Goal: Information Seeking & Learning: Learn about a topic

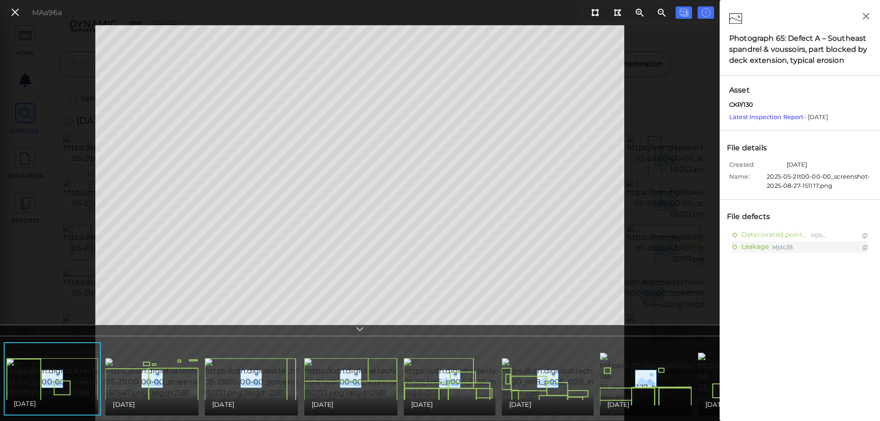
scroll to position [40, 0]
click at [13, 11] on icon at bounding box center [15, 12] width 10 height 12
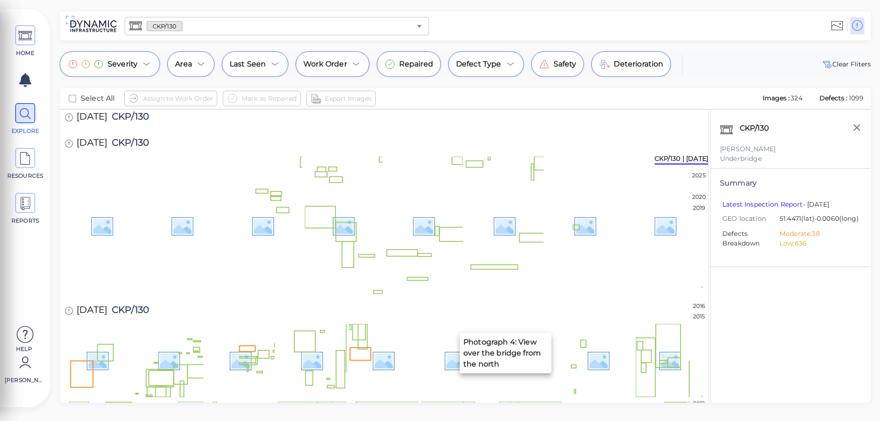
scroll to position [675, 0]
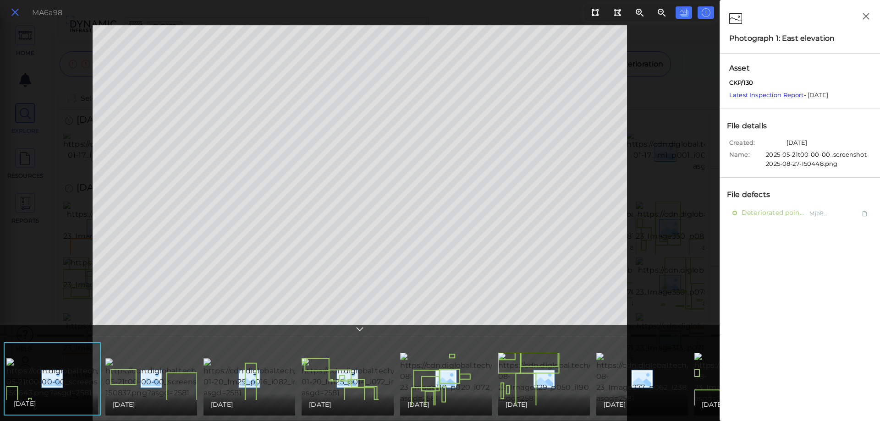
click at [17, 11] on icon at bounding box center [15, 12] width 10 height 12
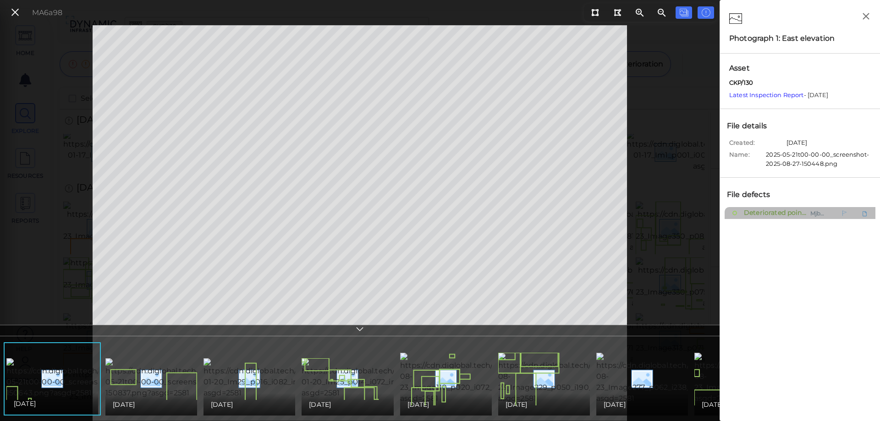
click at [766, 213] on span "Deteriorated pointing" at bounding box center [773, 213] width 65 height 11
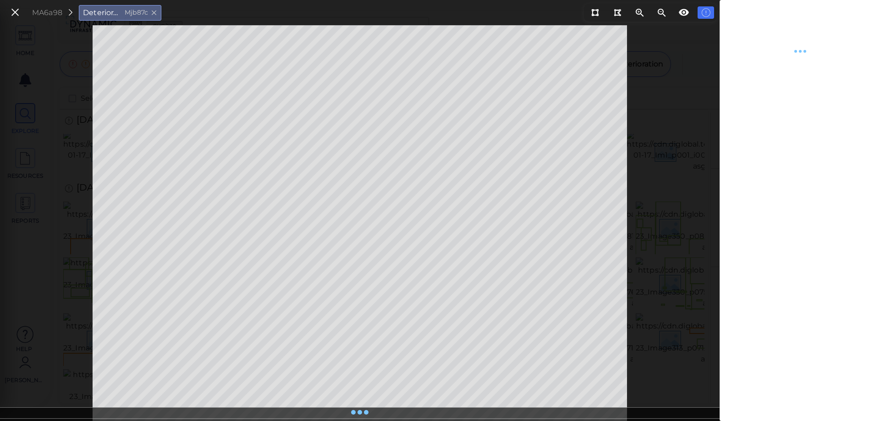
type textarea "x"
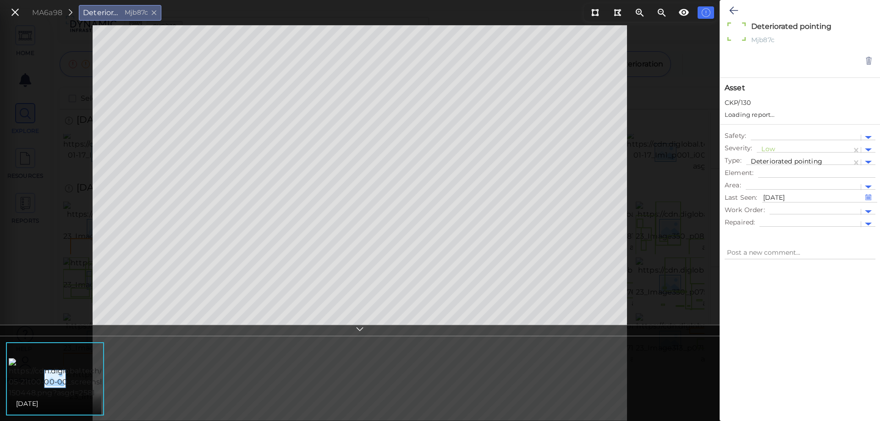
type textarea "x"
click at [11, 12] on icon at bounding box center [15, 12] width 10 height 12
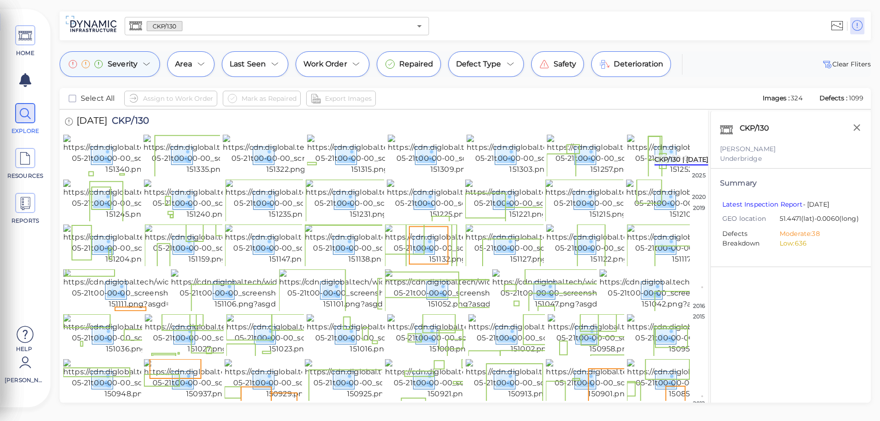
click at [144, 64] on icon at bounding box center [146, 64] width 6 height 3
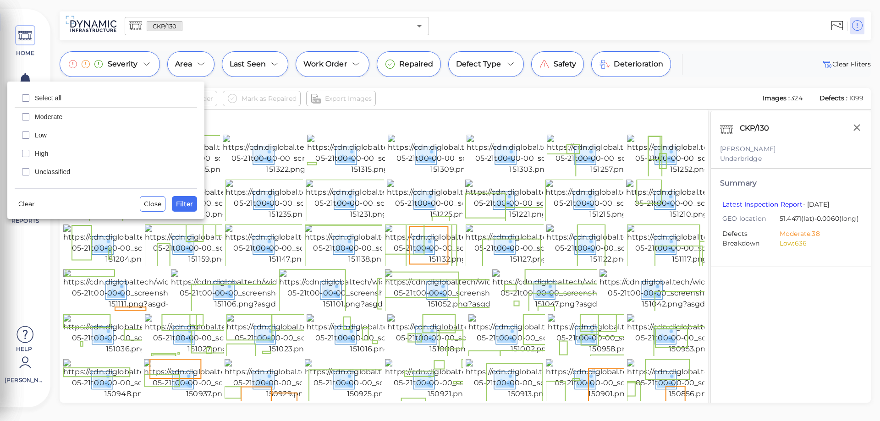
click at [588, 90] on div at bounding box center [440, 210] width 880 height 421
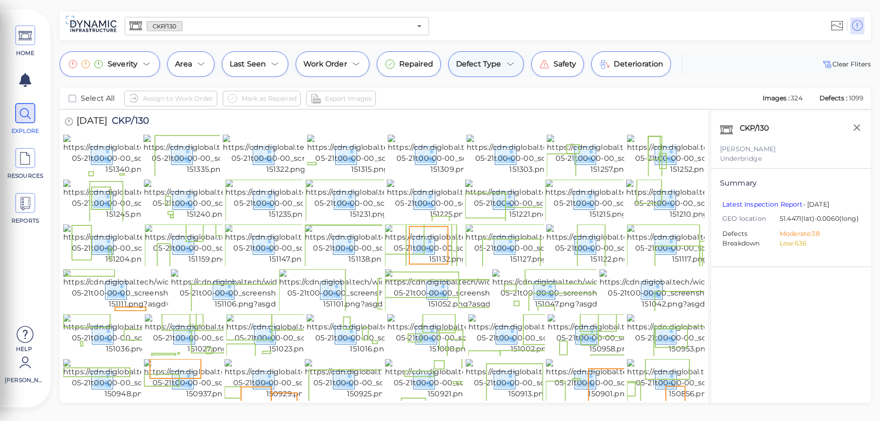
click at [482, 68] on span "Defect Type" at bounding box center [478, 64] width 45 height 11
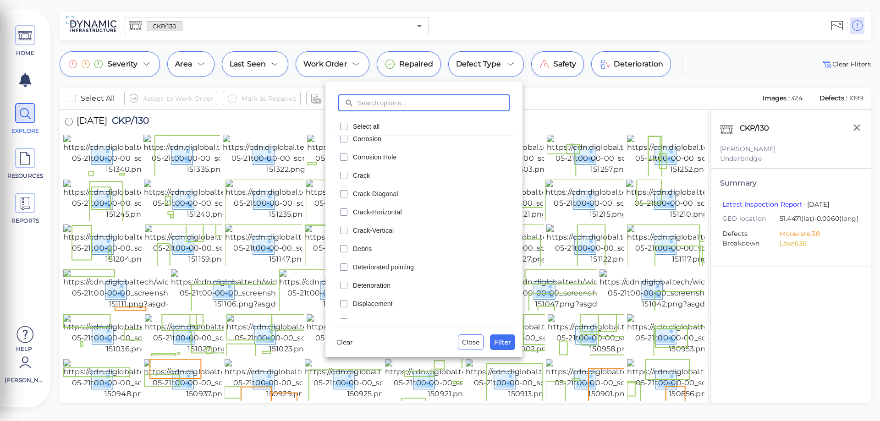
scroll to position [92, 0]
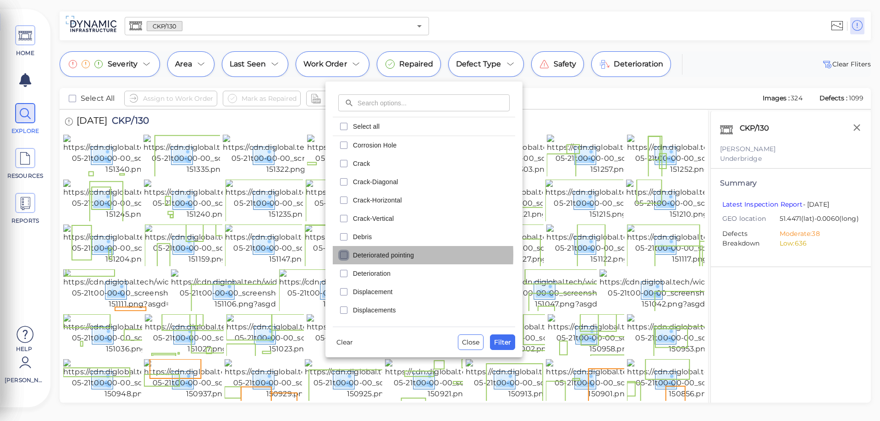
click at [342, 255] on icon "checkbox" at bounding box center [343, 255] width 11 height 11
click at [499, 339] on span "Filter" at bounding box center [502, 342] width 17 height 11
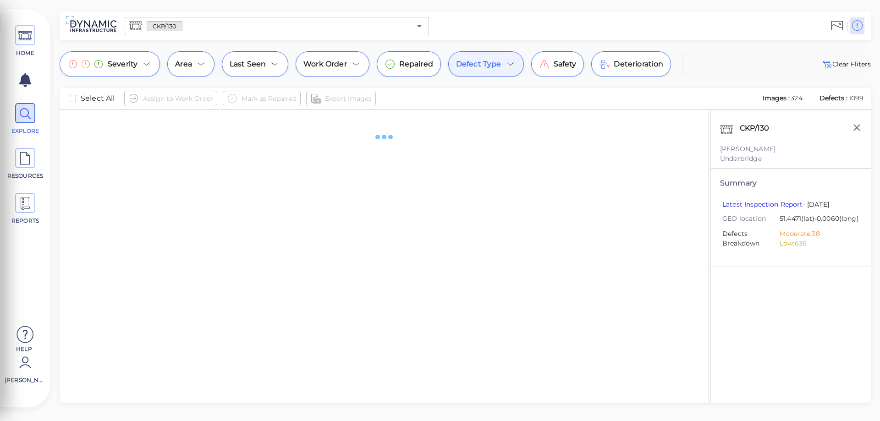
scroll to position [0, 0]
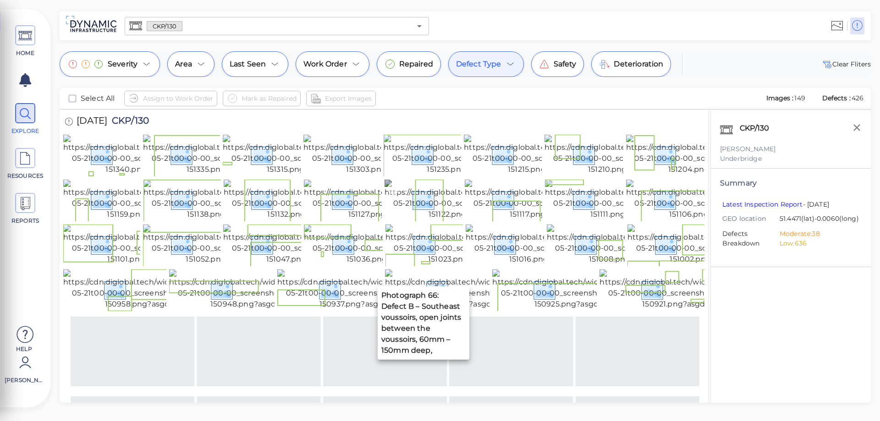
click at [401, 220] on img at bounding box center [468, 200] width 168 height 40
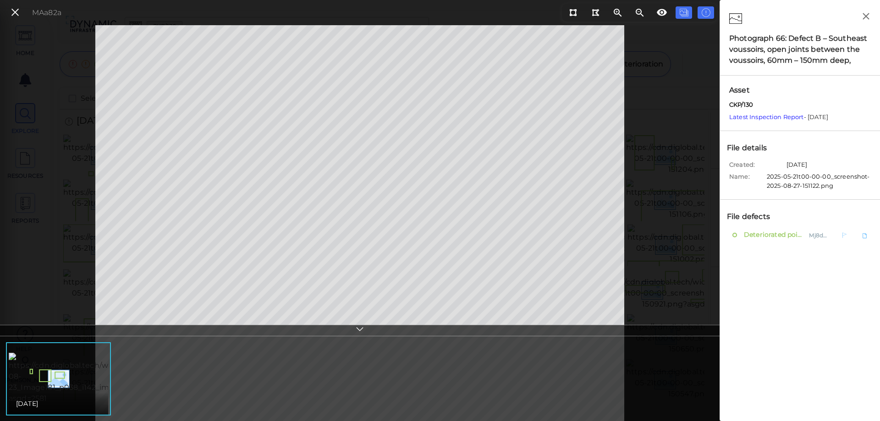
click at [772, 235] on span "Deteriorated pointing" at bounding box center [773, 235] width 64 height 11
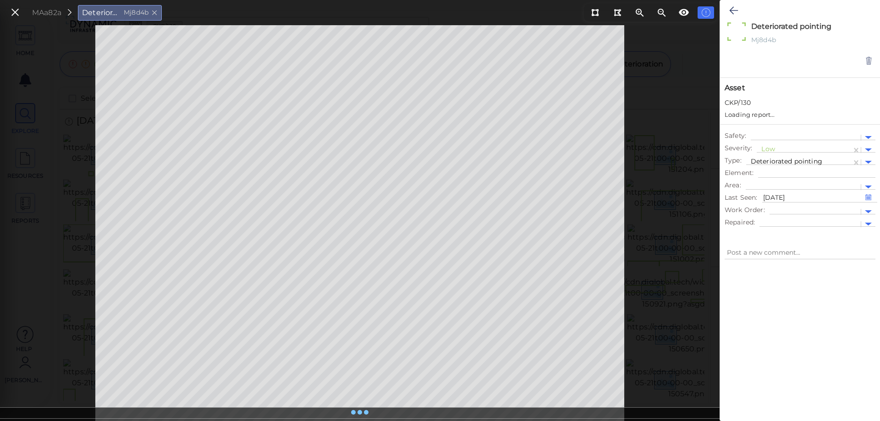
type textarea "x"
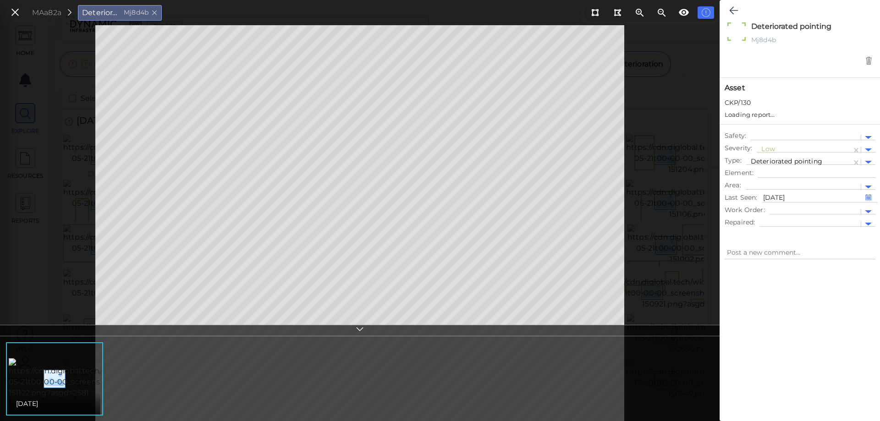
type textarea "x"
click at [158, 11] on icon at bounding box center [154, 13] width 6 height 8
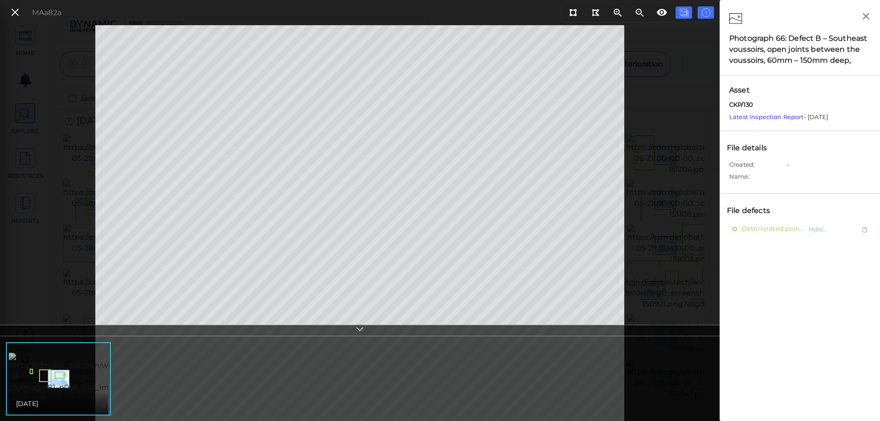
click at [75, 384] on img at bounding box center [93, 378] width 169 height 51
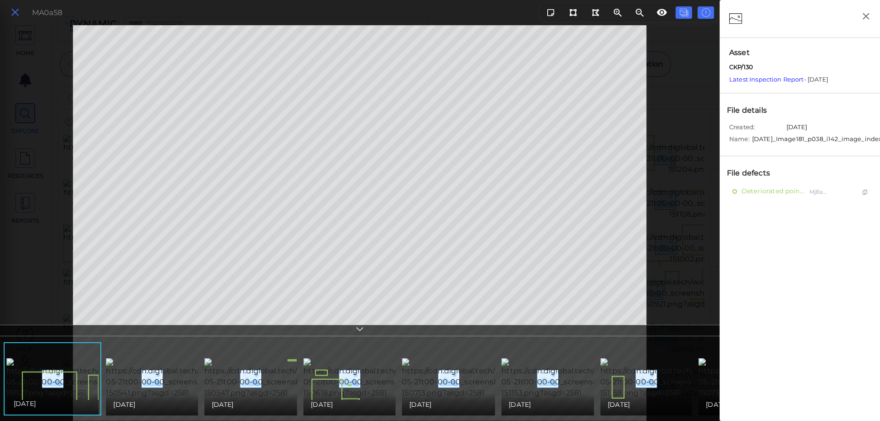
click at [16, 11] on icon at bounding box center [15, 12] width 10 height 12
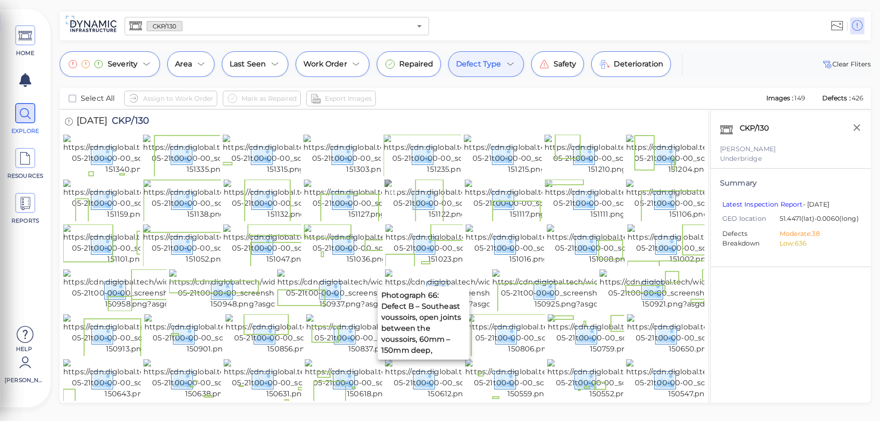
click at [428, 220] on img at bounding box center [468, 200] width 168 height 40
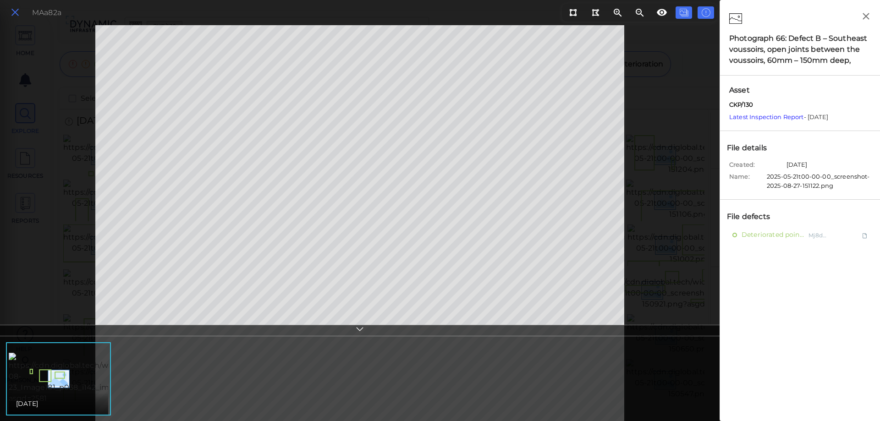
click at [13, 12] on icon at bounding box center [15, 12] width 10 height 12
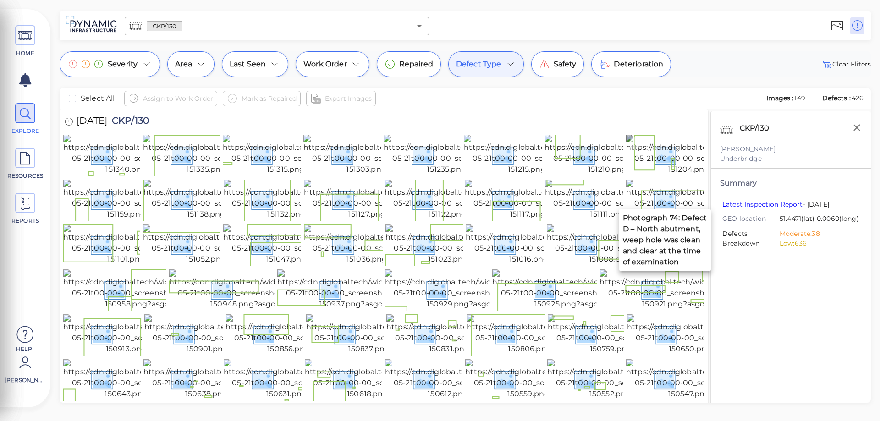
click at [663, 175] on img at bounding box center [710, 155] width 168 height 40
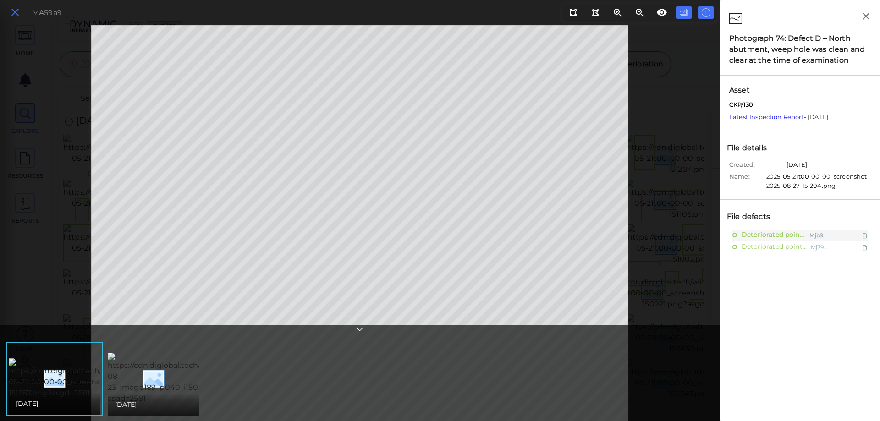
click at [13, 13] on icon at bounding box center [15, 12] width 10 height 12
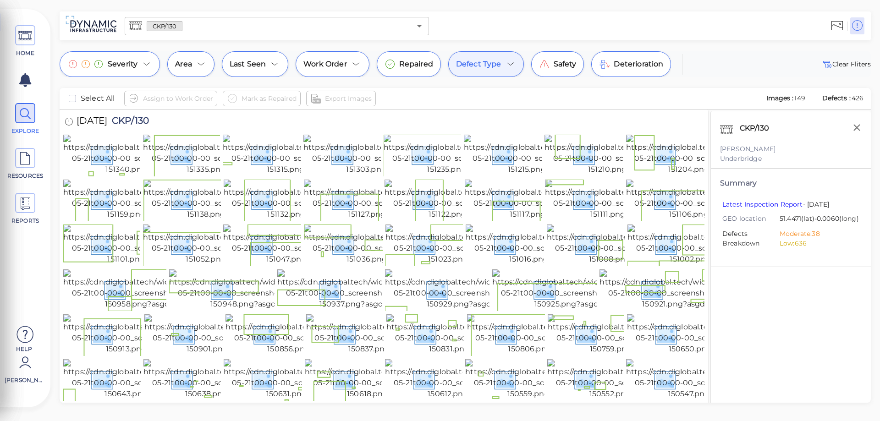
click at [505, 71] on div "Defect Type" at bounding box center [486, 64] width 76 height 26
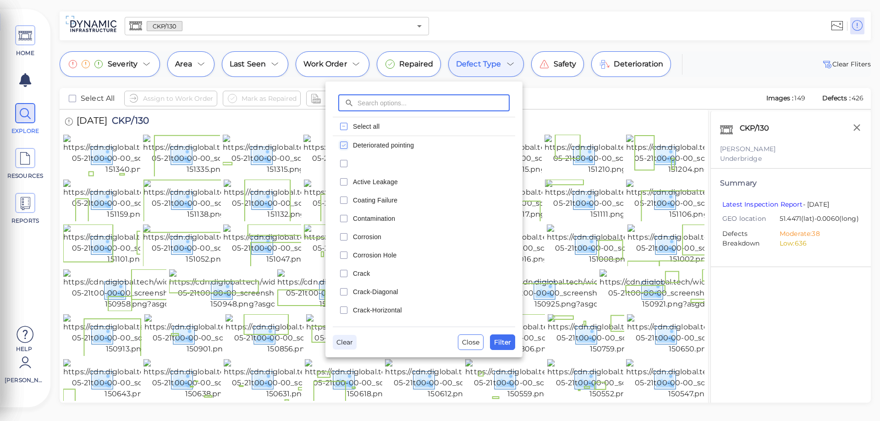
click at [338, 344] on span "Clear" at bounding box center [344, 342] width 16 height 11
click at [342, 341] on span "Clear" at bounding box center [344, 342] width 16 height 11
click at [468, 342] on span "Close" at bounding box center [470, 342] width 17 height 11
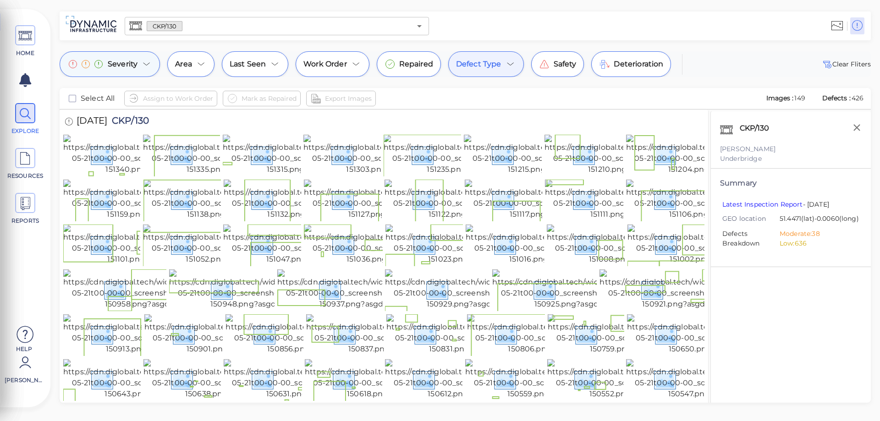
click at [144, 65] on icon at bounding box center [146, 64] width 11 height 11
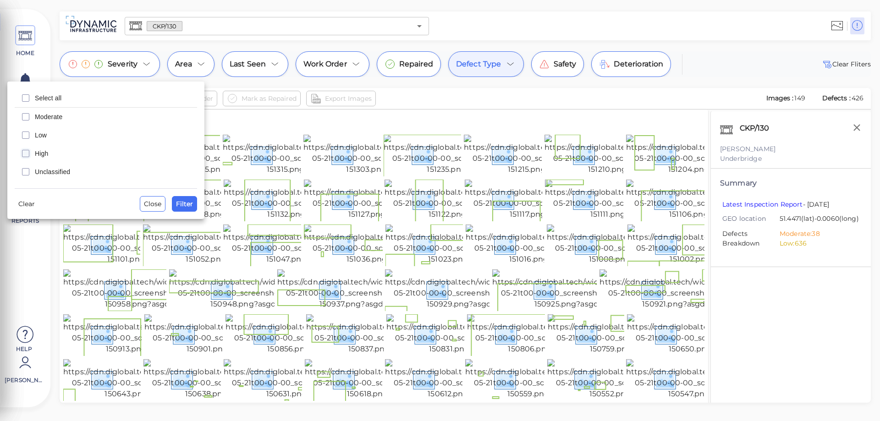
click at [24, 152] on icon "checkbox" at bounding box center [25, 153] width 11 height 11
click at [178, 203] on span "Filter" at bounding box center [184, 203] width 17 height 11
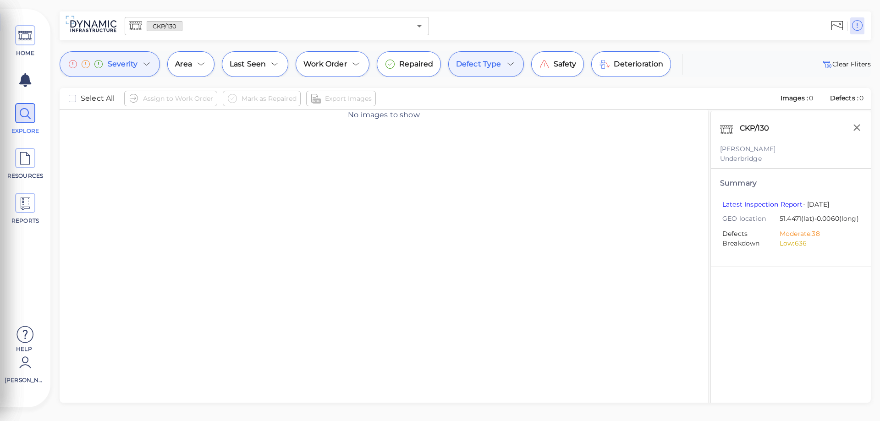
click at [141, 71] on div "Severity" at bounding box center [110, 64] width 100 height 26
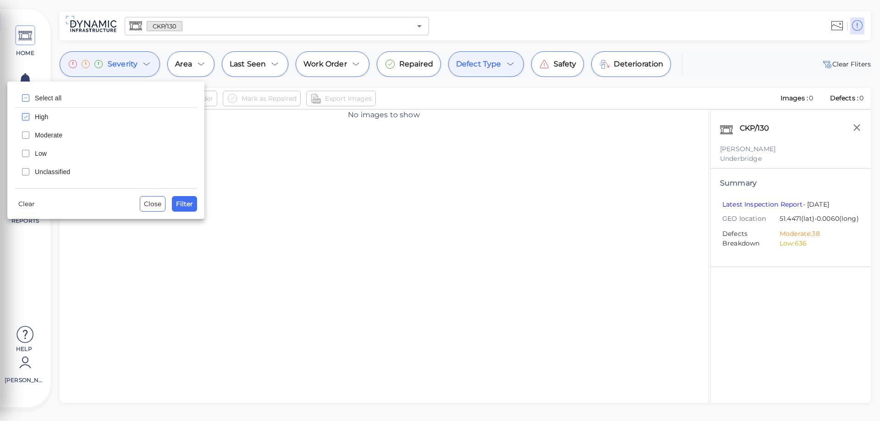
click at [26, 118] on icon "checkbox" at bounding box center [25, 116] width 11 height 11
click at [25, 135] on icon "checkbox" at bounding box center [25, 135] width 11 height 11
click at [187, 200] on span "Filter" at bounding box center [184, 203] width 17 height 11
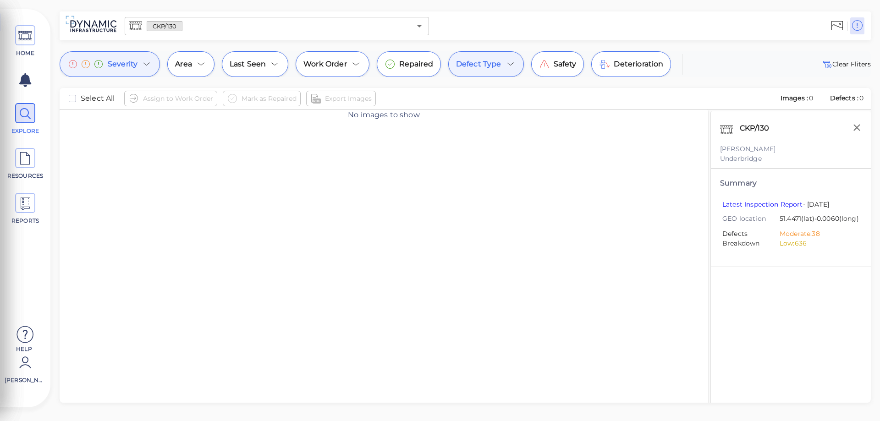
click at [130, 61] on span "Severity" at bounding box center [123, 64] width 30 height 11
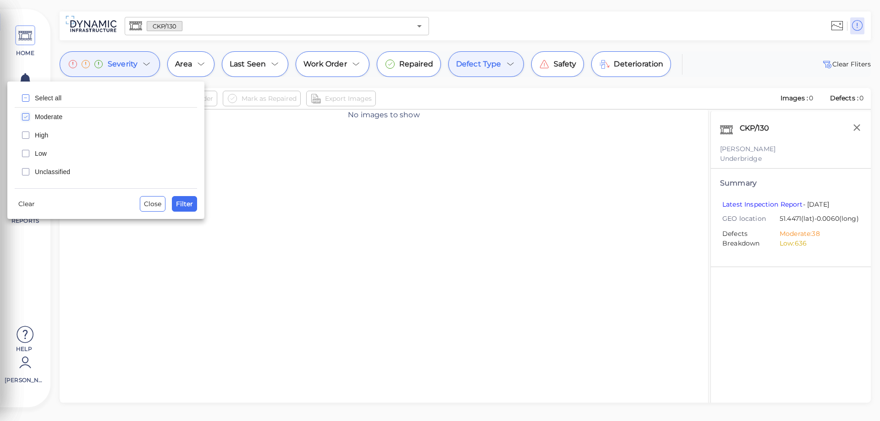
click at [474, 66] on div at bounding box center [440, 210] width 880 height 421
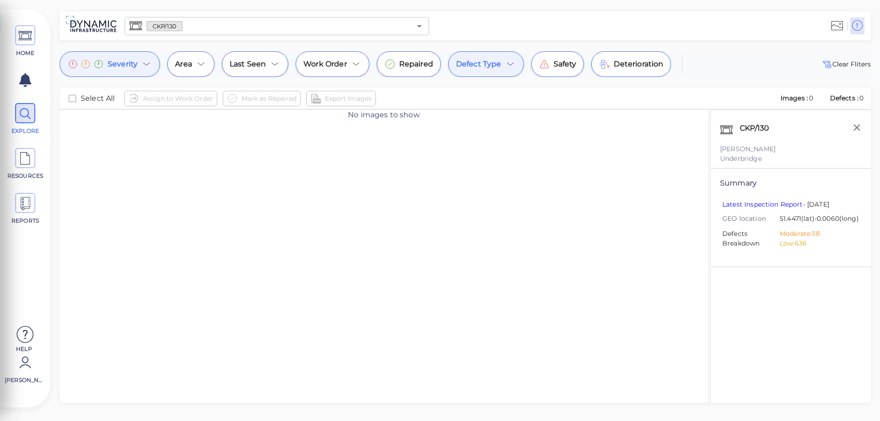
click at [510, 66] on icon at bounding box center [510, 64] width 11 height 11
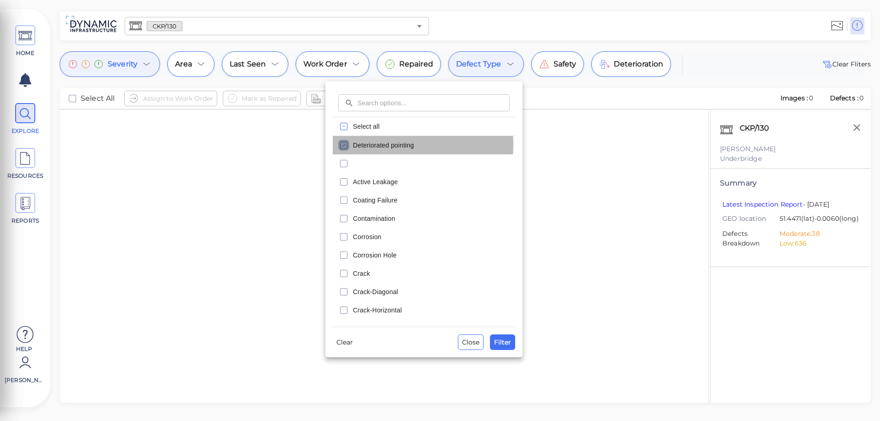
click at [344, 145] on icon "checkbox" at bounding box center [343, 145] width 11 height 11
click at [502, 343] on span "Filter" at bounding box center [502, 342] width 17 height 11
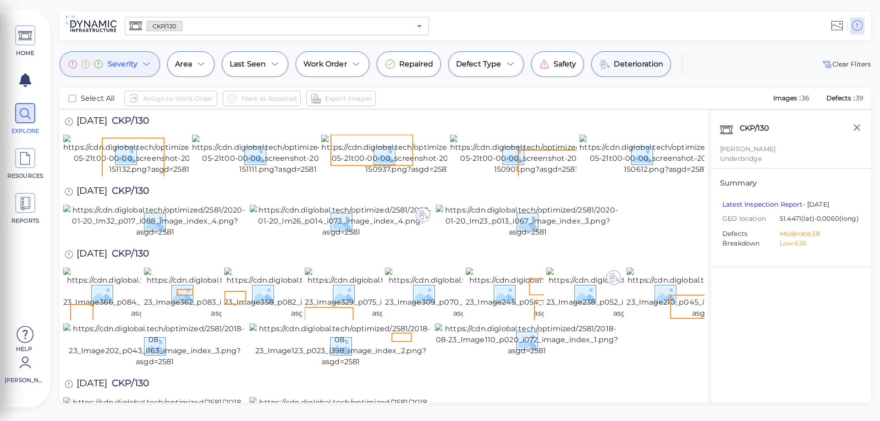
click at [612, 67] on div "Deterioration" at bounding box center [631, 64] width 80 height 26
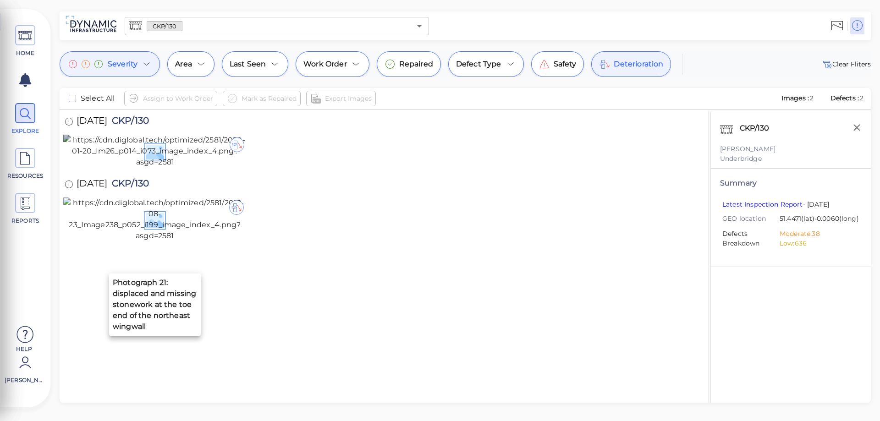
click at [174, 168] on img at bounding box center [155, 151] width 184 height 33
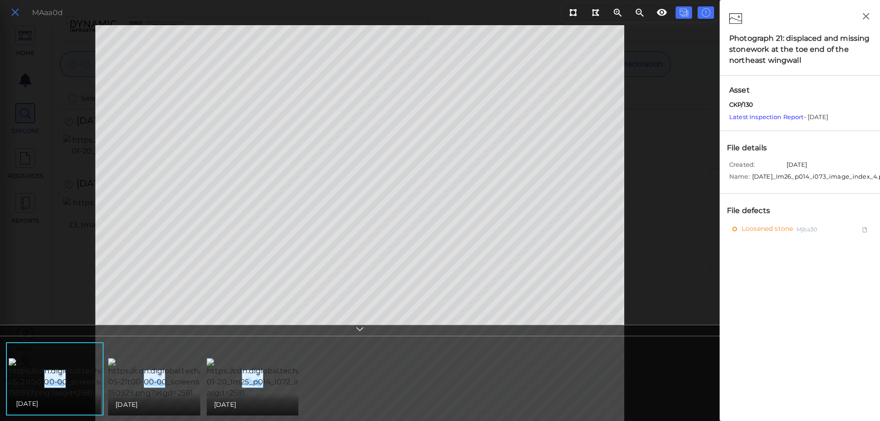
click at [16, 13] on icon at bounding box center [15, 12] width 10 height 12
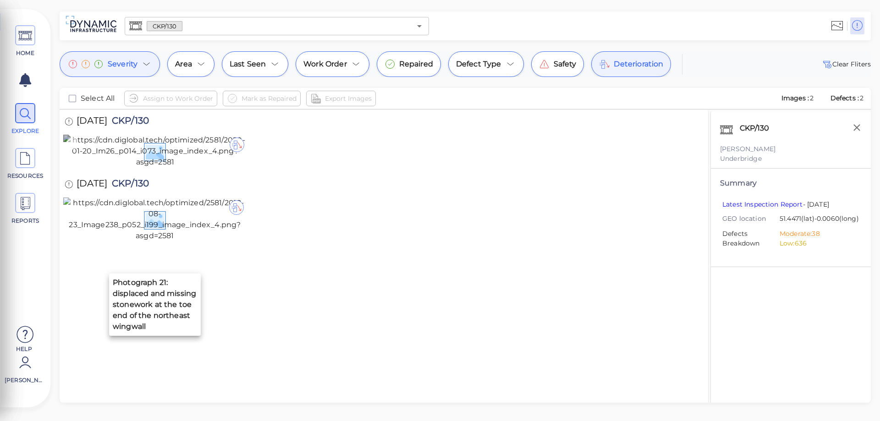
click at [236, 145] on div at bounding box center [237, 144] width 15 height 15
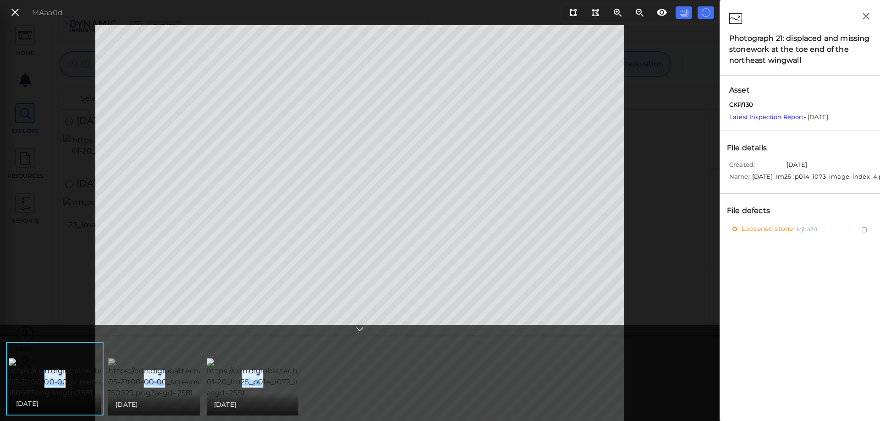
click at [161, 361] on img at bounding box center [192, 378] width 168 height 40
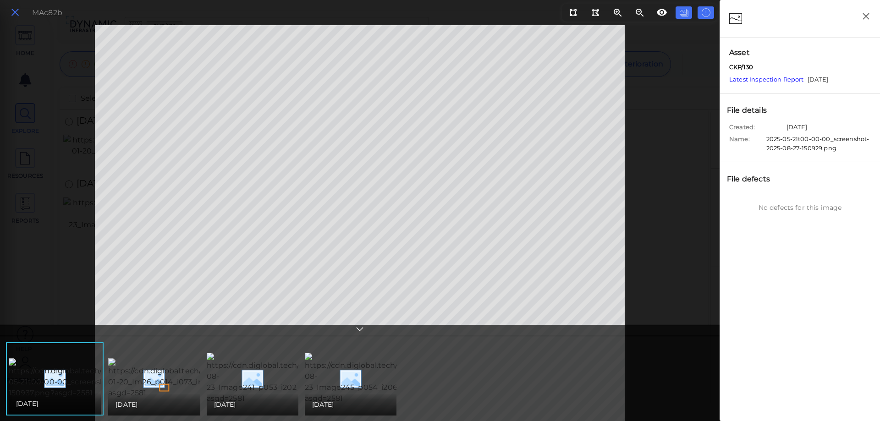
click at [14, 10] on icon at bounding box center [15, 12] width 10 height 12
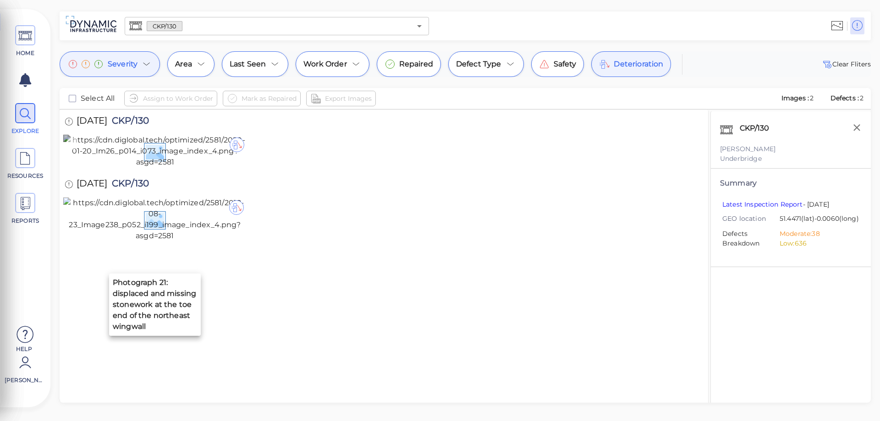
click at [238, 143] on div at bounding box center [237, 144] width 15 height 15
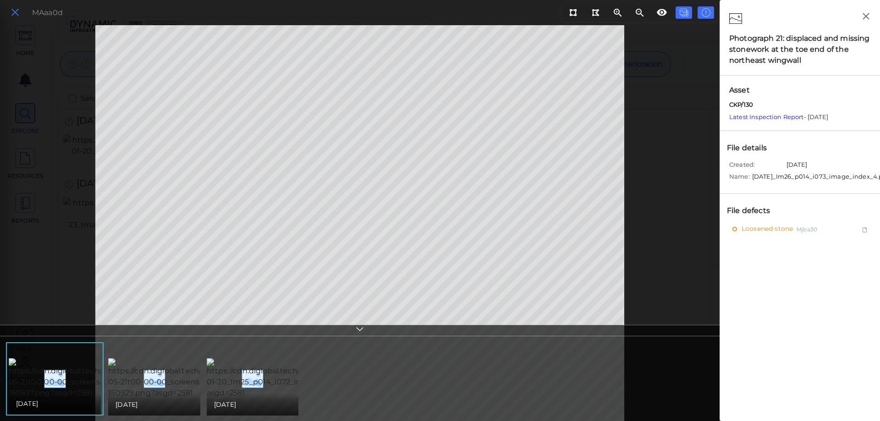
click at [12, 9] on icon at bounding box center [15, 12] width 10 height 12
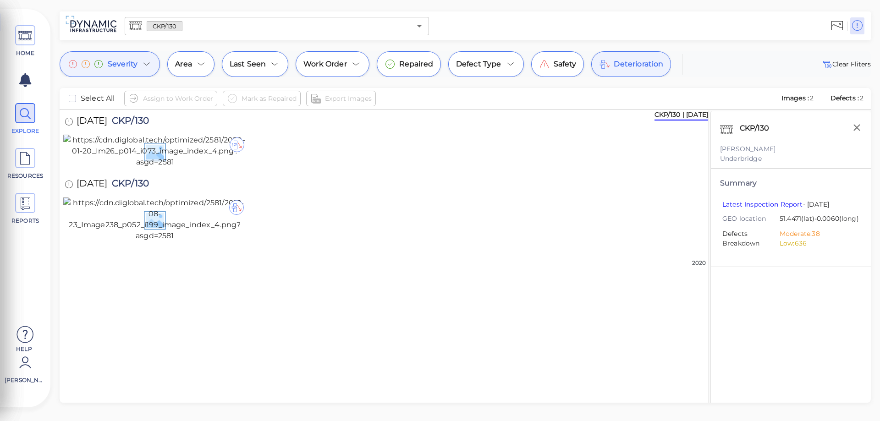
scroll to position [20, 0]
click at [236, 215] on div at bounding box center [236, 207] width 15 height 15
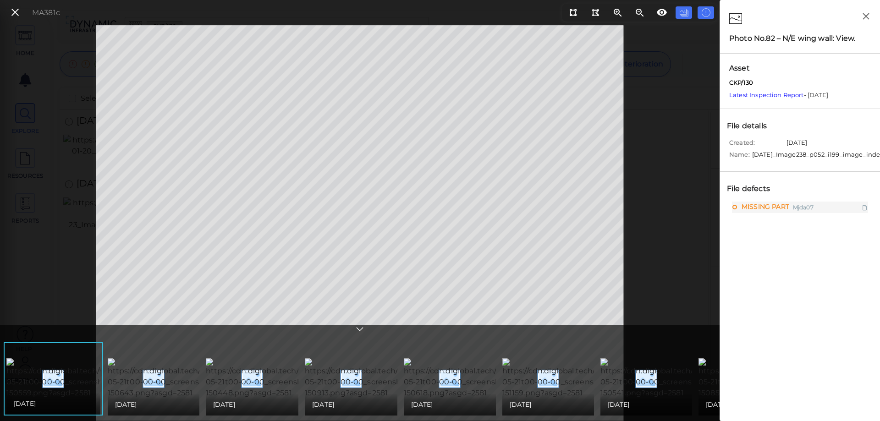
click at [312, 330] on div at bounding box center [359, 330] width 719 height 11
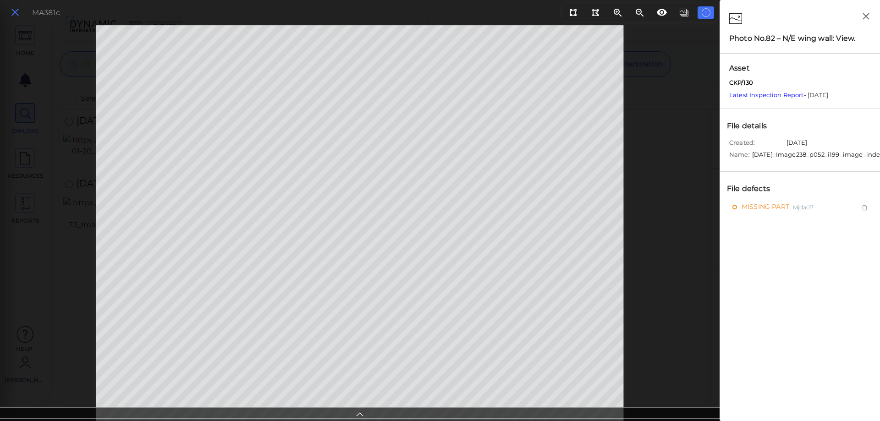
click at [14, 11] on icon at bounding box center [15, 12] width 10 height 12
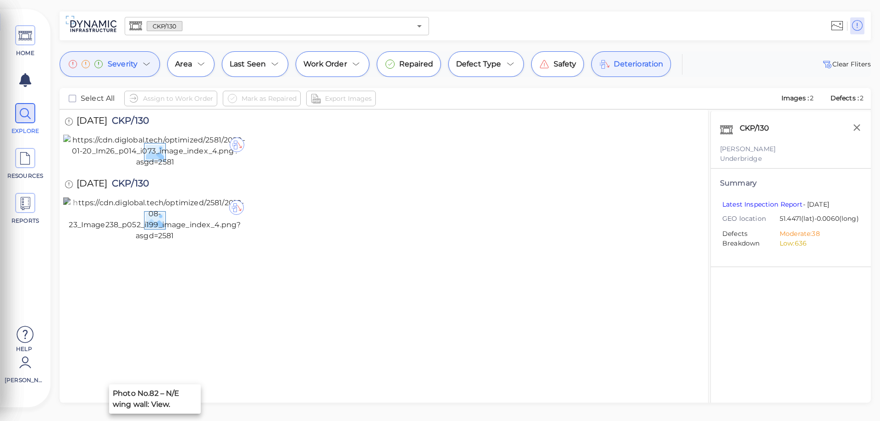
click at [235, 215] on div at bounding box center [236, 207] width 15 height 15
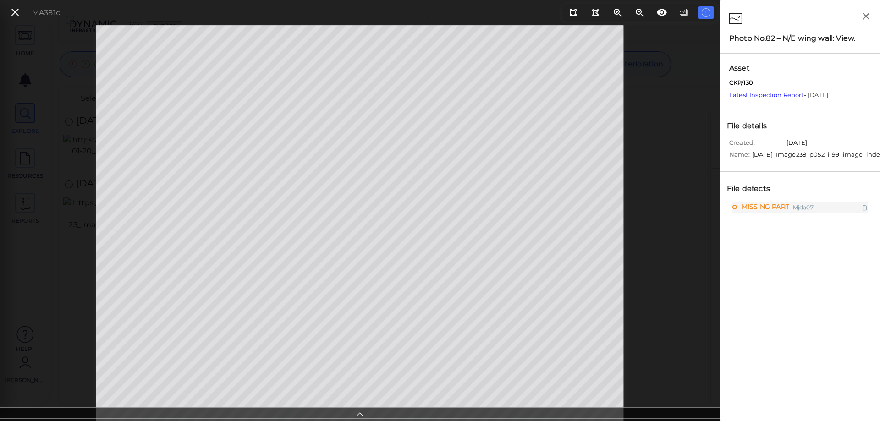
click at [388, 411] on div at bounding box center [359, 412] width 719 height 11
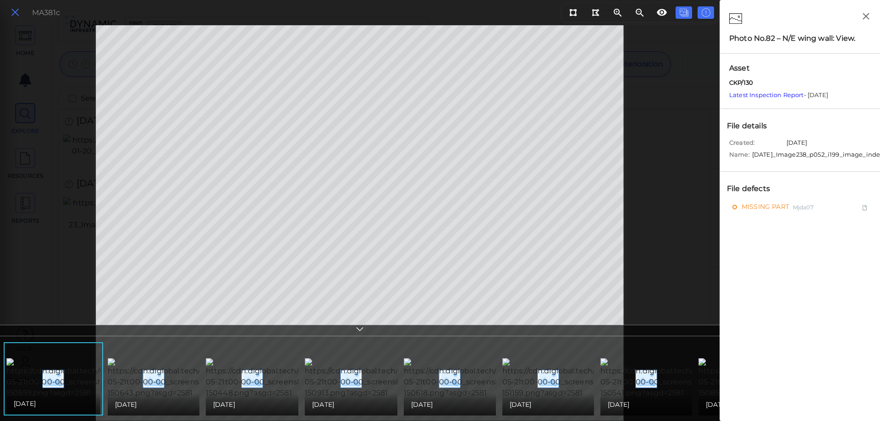
click at [17, 13] on icon at bounding box center [15, 12] width 10 height 12
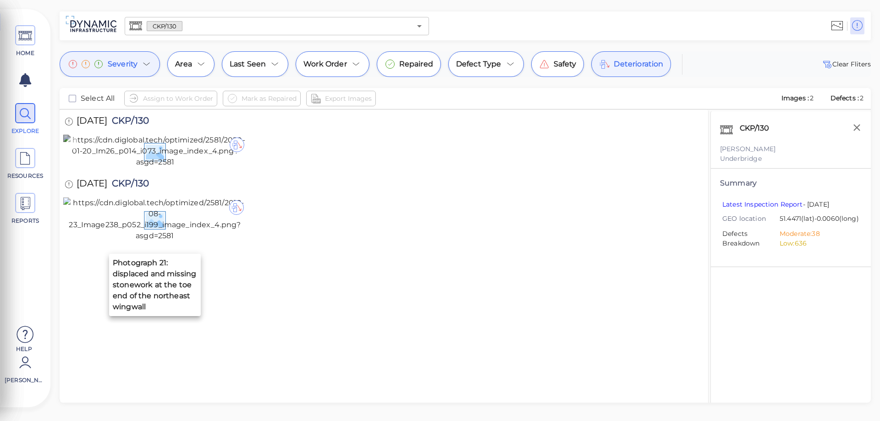
click at [133, 168] on img at bounding box center [155, 151] width 184 height 33
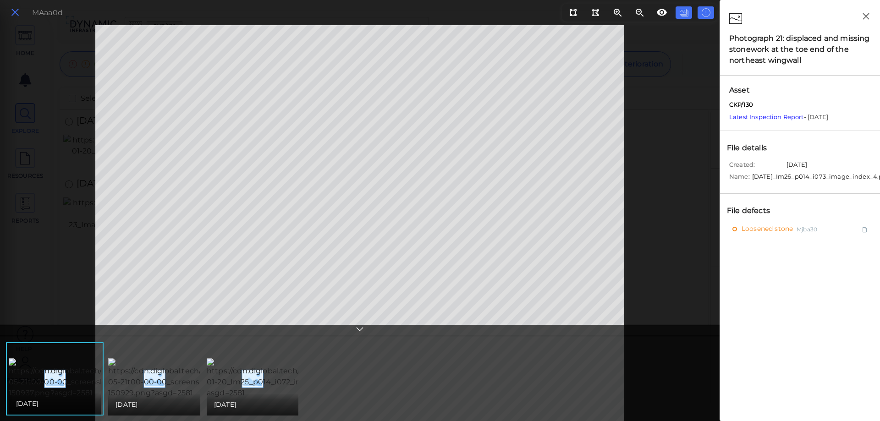
click at [11, 11] on icon at bounding box center [15, 12] width 10 height 12
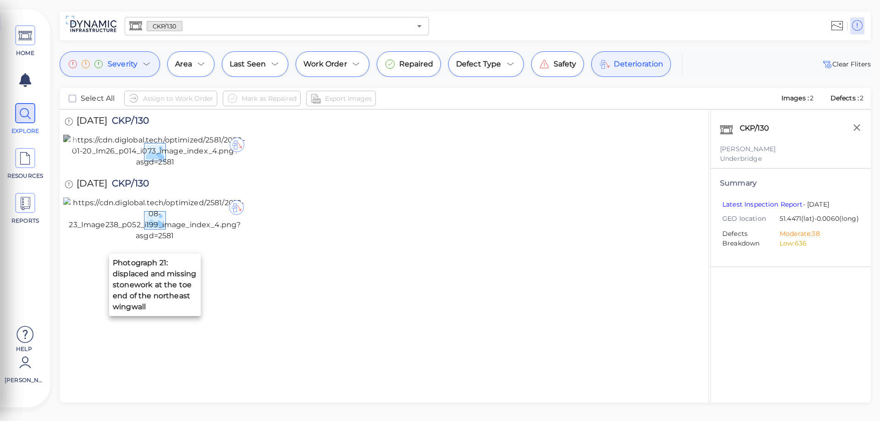
click at [237, 137] on div at bounding box center [237, 144] width 15 height 15
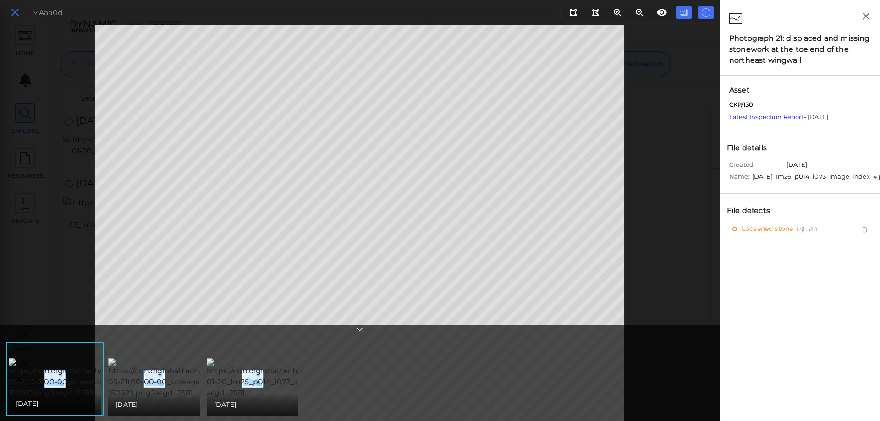
click at [13, 12] on icon at bounding box center [15, 12] width 10 height 12
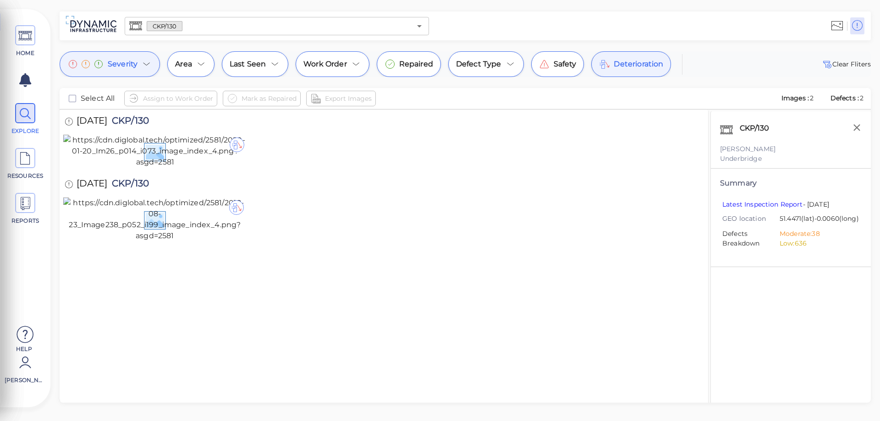
click at [630, 69] on span "Deterioration" at bounding box center [638, 64] width 49 height 11
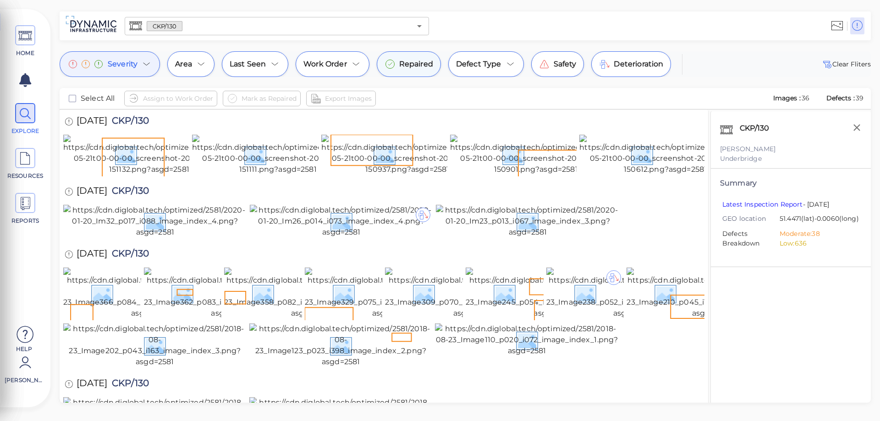
click at [413, 61] on span "Repaired" at bounding box center [416, 64] width 34 height 11
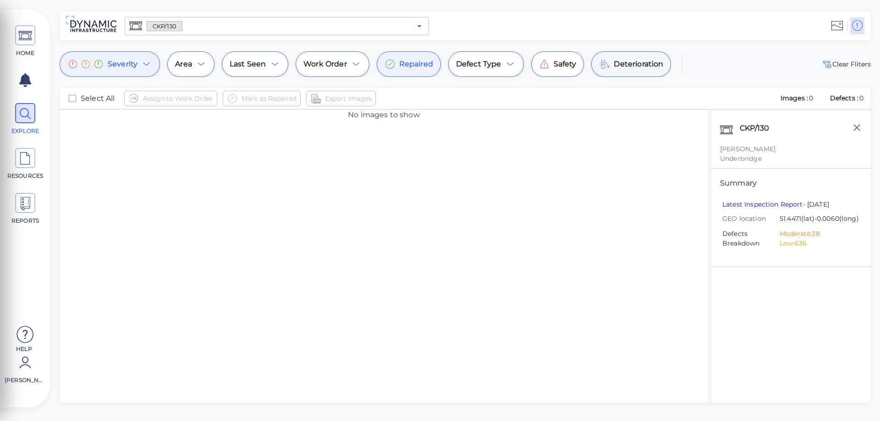
click at [633, 64] on span "Deterioration" at bounding box center [638, 64] width 49 height 11
click at [411, 68] on span "Repaired" at bounding box center [416, 64] width 34 height 11
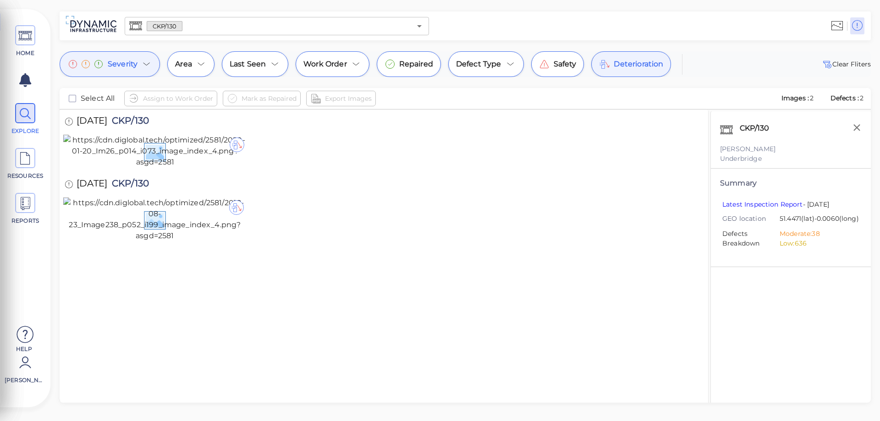
click at [143, 62] on icon at bounding box center [146, 64] width 11 height 11
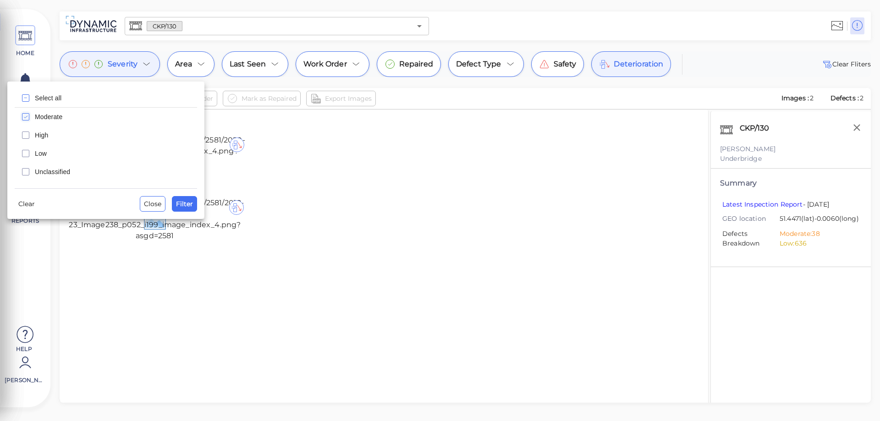
click at [24, 117] on icon "checkbox" at bounding box center [25, 117] width 3 height 2
click at [25, 94] on icon "checkbox" at bounding box center [25, 98] width 11 height 11
click at [181, 205] on span "Filter" at bounding box center [184, 203] width 17 height 11
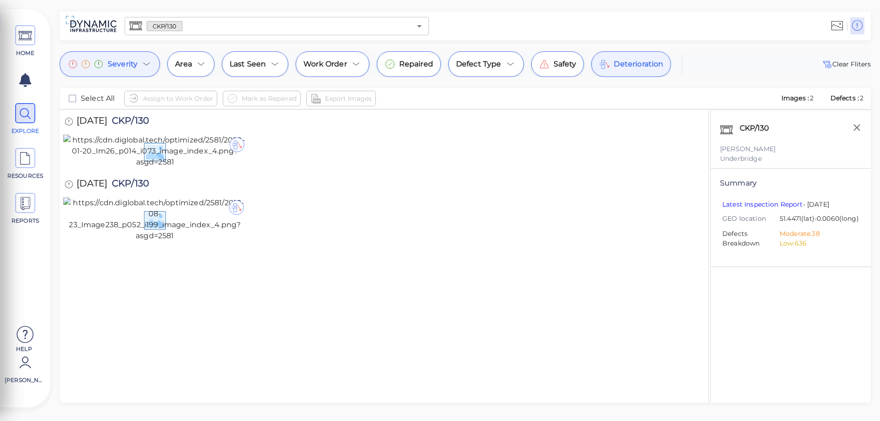
click at [634, 62] on span "Deterioration" at bounding box center [638, 64] width 49 height 11
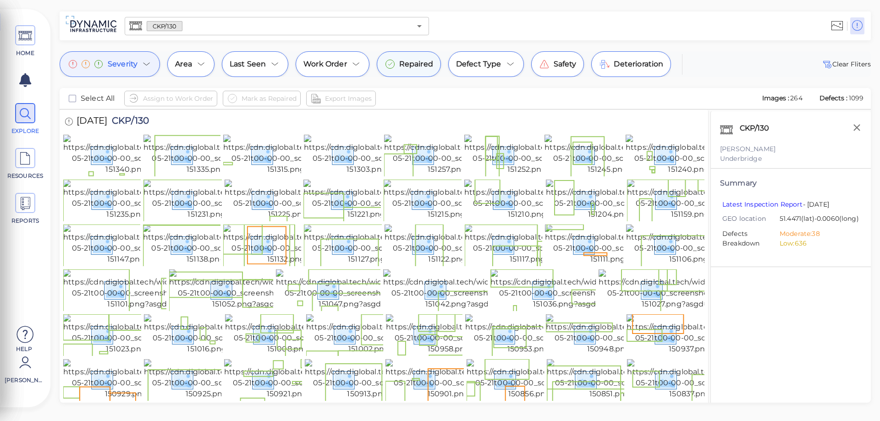
click at [418, 66] on span "Repaired" at bounding box center [416, 64] width 34 height 11
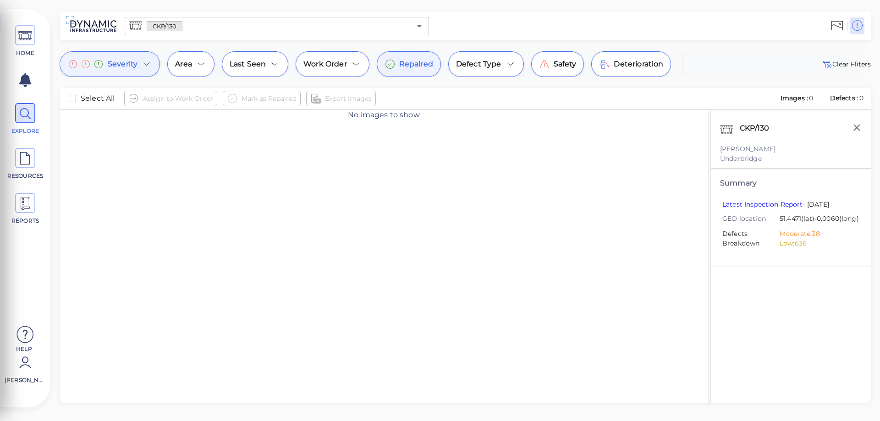
click at [431, 70] on div "Repaired" at bounding box center [409, 64] width 64 height 26
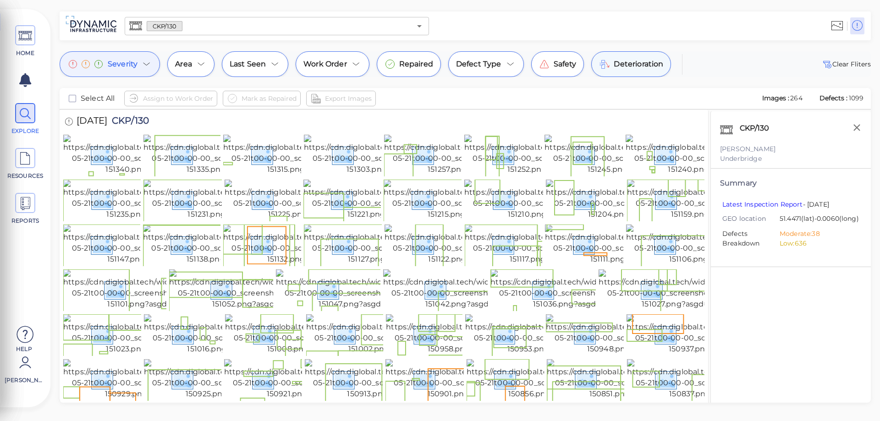
click at [614, 66] on span "Deterioration" at bounding box center [638, 64] width 49 height 11
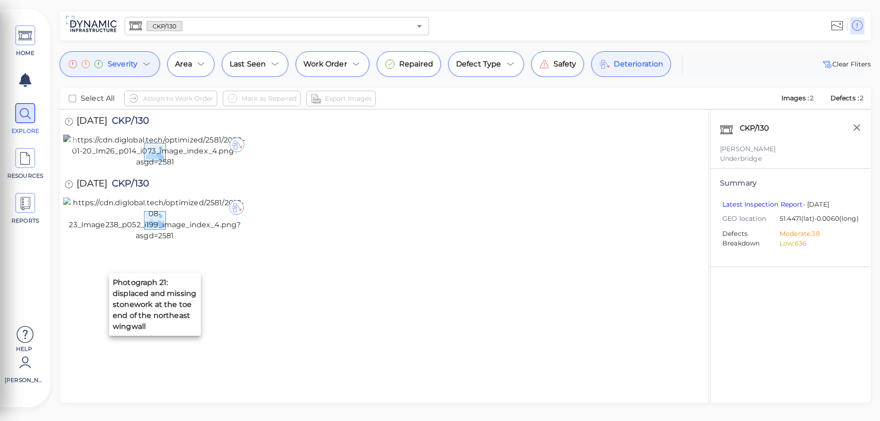
click at [234, 146] on div at bounding box center [237, 144] width 15 height 15
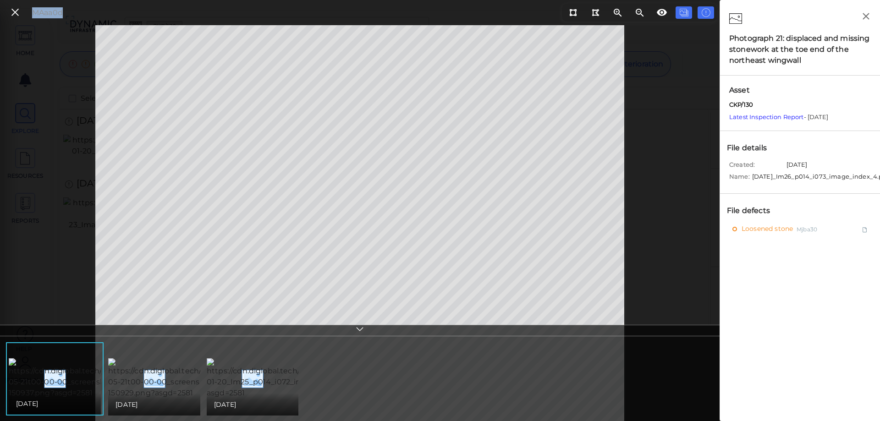
drag, startPoint x: 32, startPoint y: 13, endPoint x: 61, endPoint y: 11, distance: 29.4
click at [61, 11] on div "MAaa0d" at bounding box center [47, 12] width 31 height 11
copy div "MAaa0d"
click at [15, 11] on icon at bounding box center [15, 12] width 10 height 12
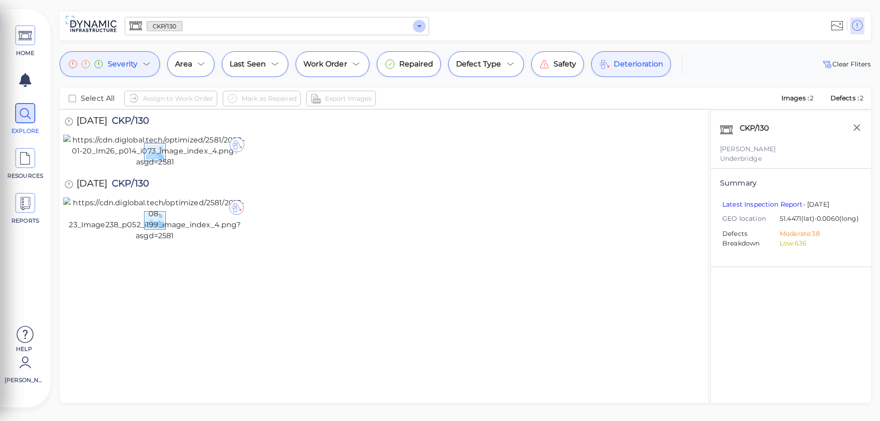
click at [419, 27] on icon "Open" at bounding box center [419, 26] width 5 height 2
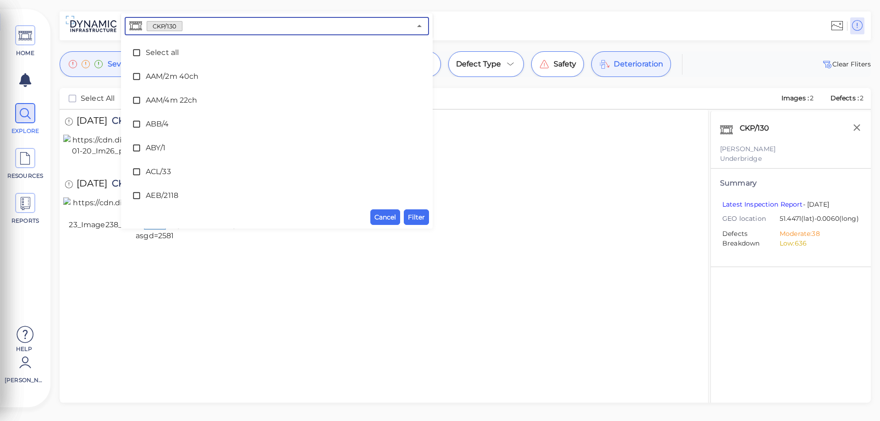
scroll to position [931, 0]
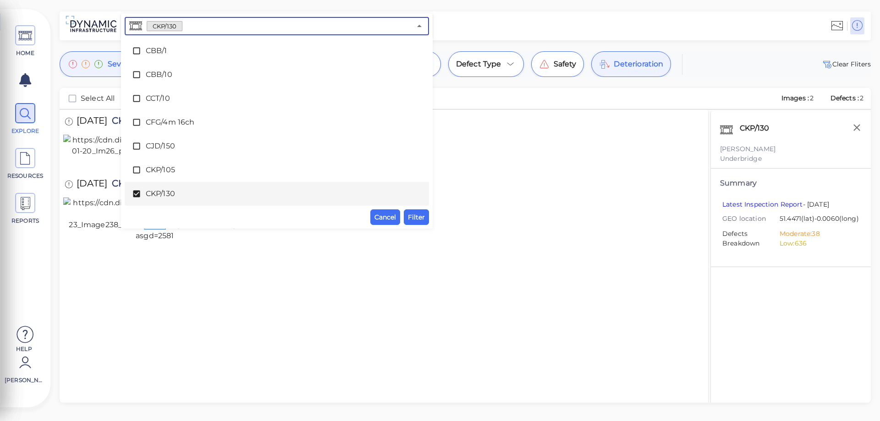
click at [136, 193] on icon at bounding box center [136, 194] width 7 height 7
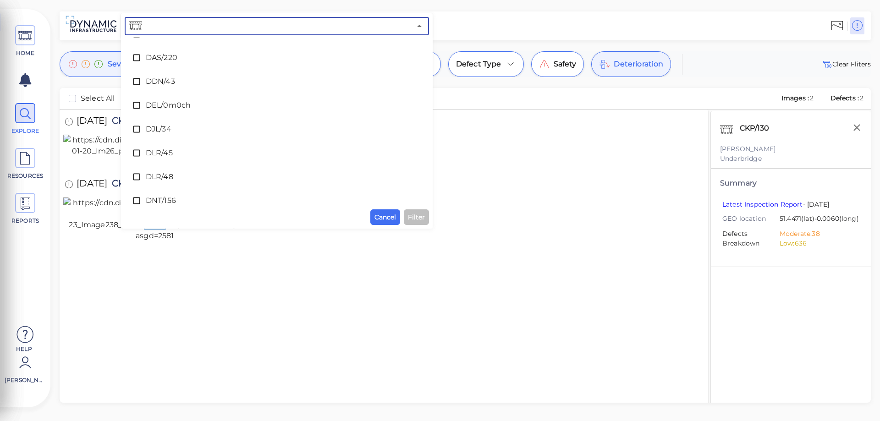
scroll to position [1664, 0]
click at [136, 80] on icon at bounding box center [136, 80] width 9 height 9
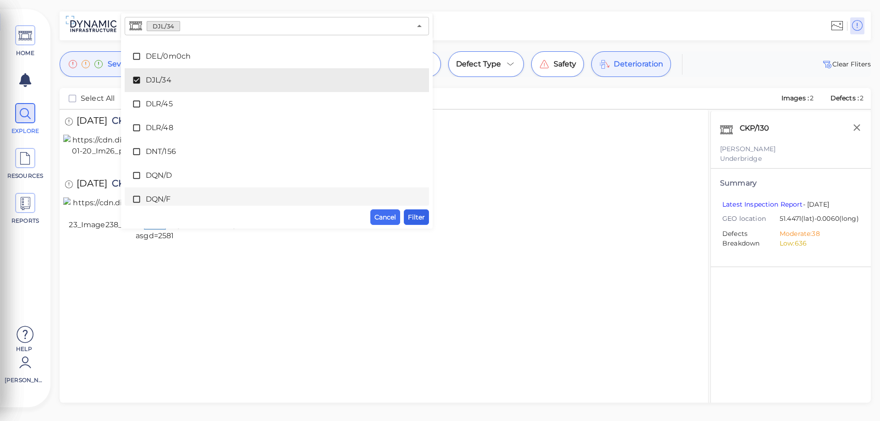
click at [417, 217] on span "Filter" at bounding box center [416, 217] width 17 height 11
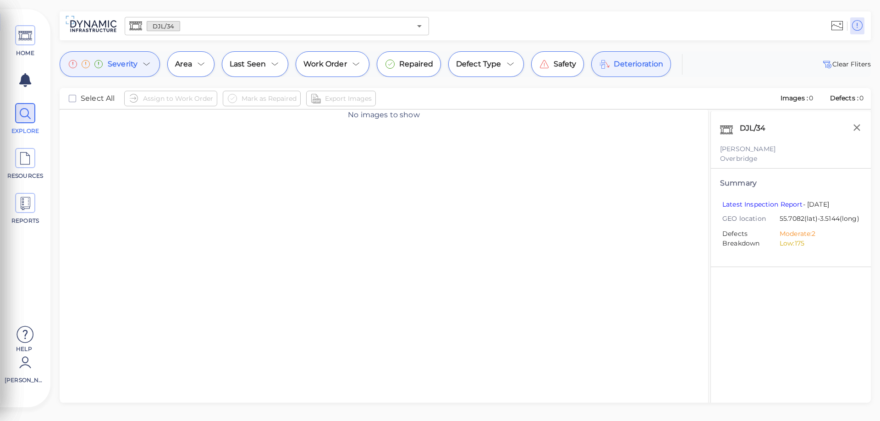
click at [146, 65] on icon at bounding box center [146, 64] width 11 height 11
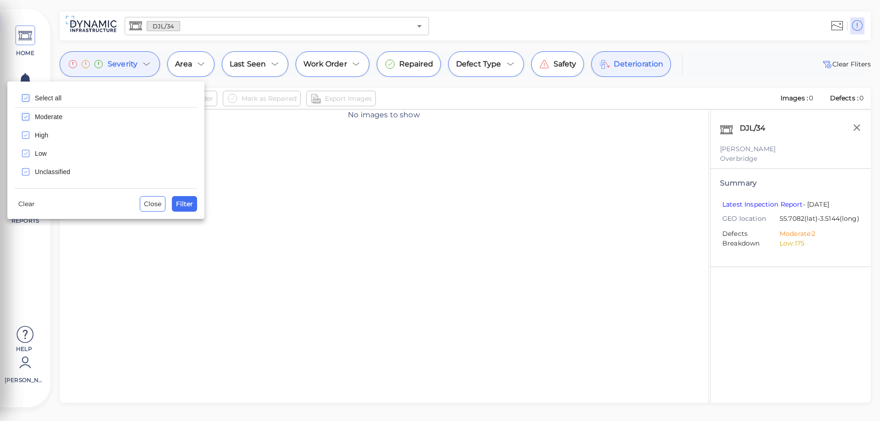
click at [26, 96] on icon "checkbox" at bounding box center [25, 98] width 11 height 11
click at [180, 208] on span "Filter" at bounding box center [184, 203] width 17 height 11
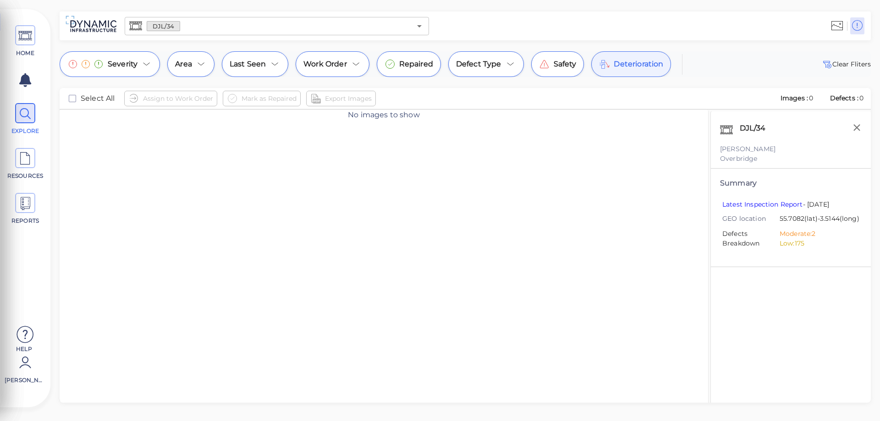
click at [613, 75] on div "Deterioration" at bounding box center [631, 64] width 80 height 26
